Goal: Task Accomplishment & Management: Use online tool/utility

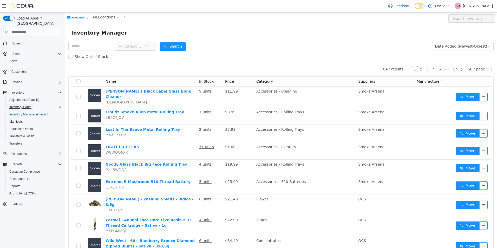
click at [28, 105] on span "Inventory Count" at bounding box center [20, 107] width 22 height 4
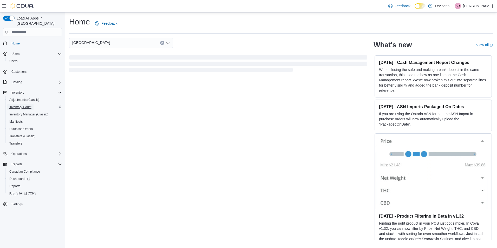
click at [24, 105] on span "Inventory Count" at bounding box center [20, 107] width 22 height 4
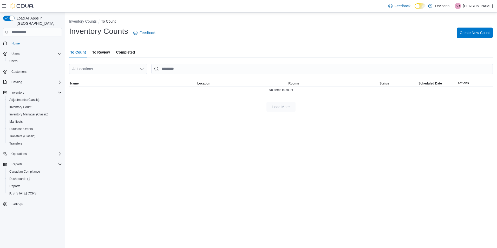
click at [105, 54] on span "To Review" at bounding box center [101, 52] width 18 height 10
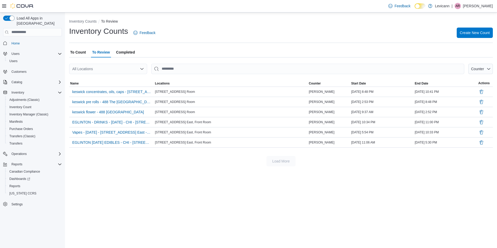
click at [81, 51] on span "To Count" at bounding box center [78, 52] width 16 height 10
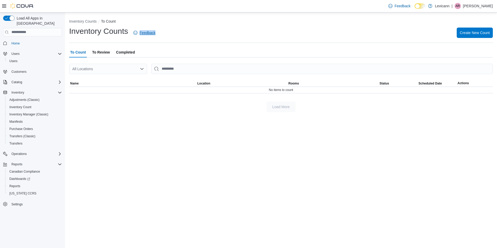
drag, startPoint x: 159, startPoint y: 33, endPoint x: 137, endPoint y: 35, distance: 23.0
click at [137, 35] on div "Inventory Counts Feedback Create New Count" at bounding box center [281, 33] width 424 height 14
click at [187, 34] on div "Inventory Counts Feedback Create New Count" at bounding box center [281, 33] width 424 height 14
drag, startPoint x: 190, startPoint y: 35, endPoint x: 139, endPoint y: 34, distance: 51.0
click at [139, 34] on div "Inventory Counts Feedback Create New Count" at bounding box center [281, 33] width 424 height 14
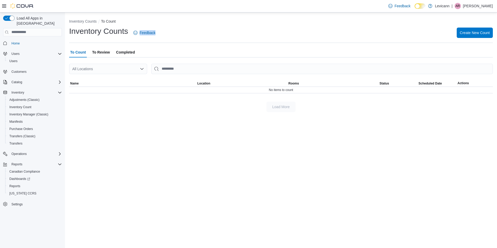
drag, startPoint x: 139, startPoint y: 34, endPoint x: 198, endPoint y: 33, distance: 58.8
click at [198, 33] on div "Inventory Counts Feedback Create New Count" at bounding box center [281, 33] width 424 height 14
drag, startPoint x: 183, startPoint y: 35, endPoint x: 129, endPoint y: 4, distance: 62.2
click at [183, 35] on div "Inventory Counts Feedback Create New Count" at bounding box center [281, 33] width 424 height 14
